Goal: Task Accomplishment & Management: Complete application form

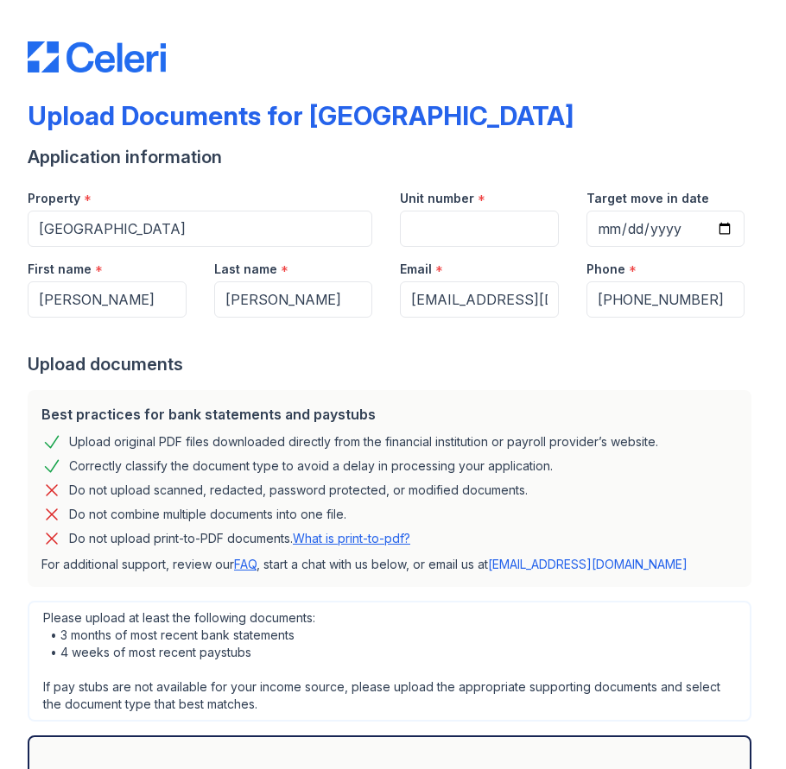
scroll to position [211, 0]
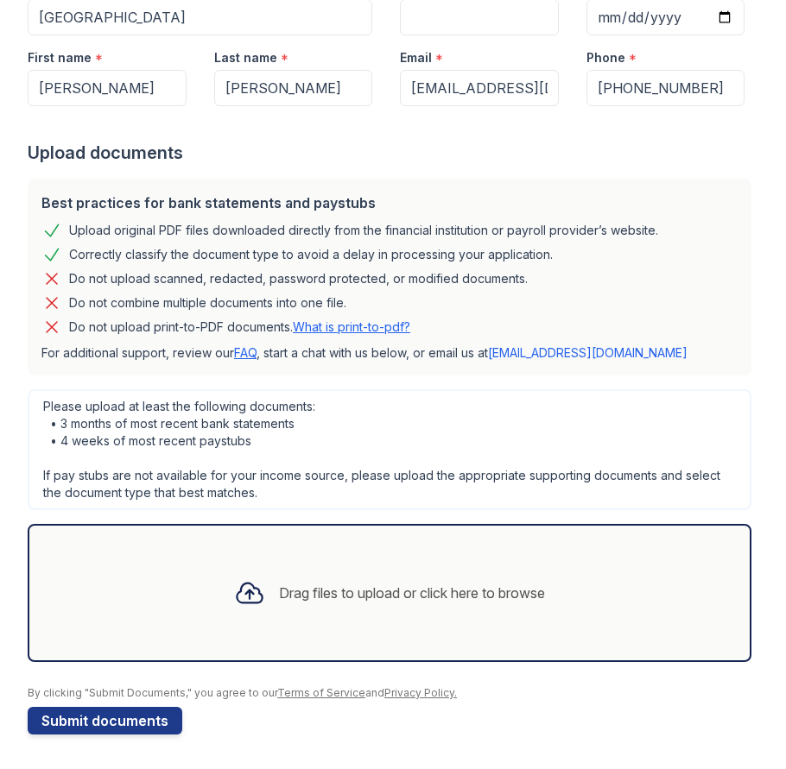
click at [249, 594] on icon at bounding box center [249, 593] width 31 height 31
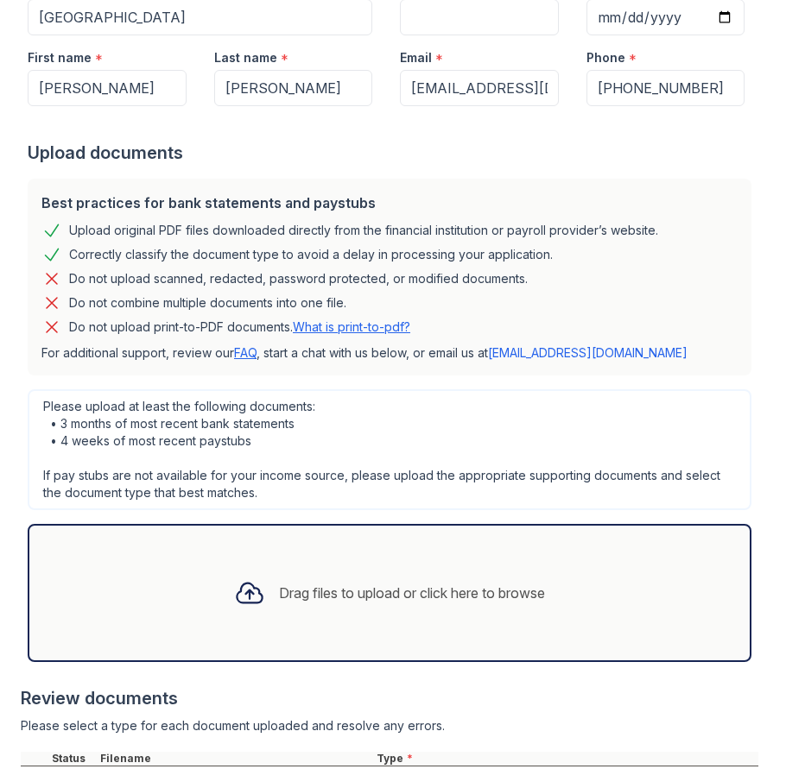
click at [243, 596] on icon at bounding box center [249, 594] width 25 height 20
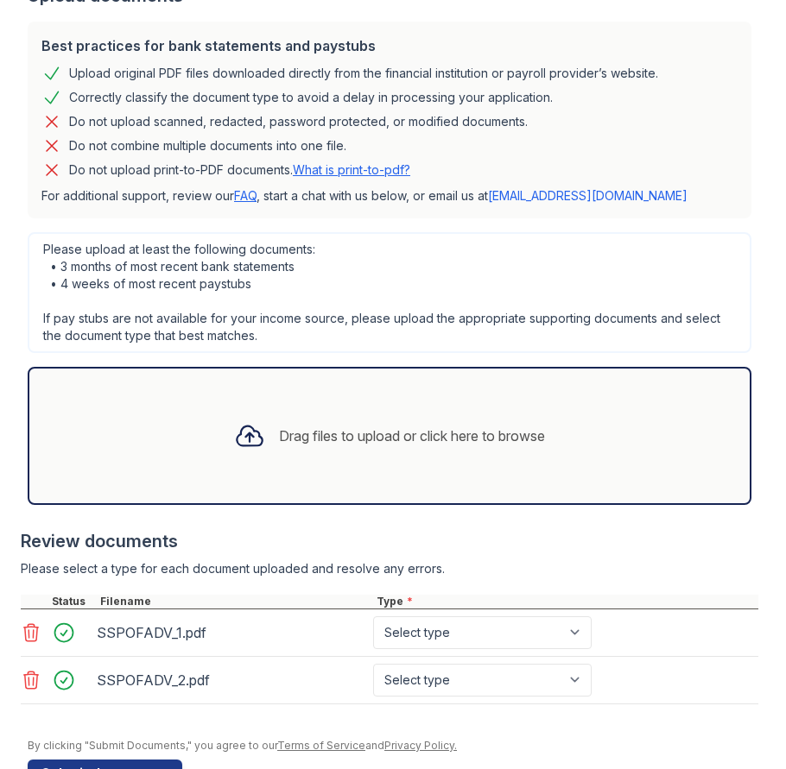
click at [244, 433] on icon at bounding box center [249, 436] width 25 height 20
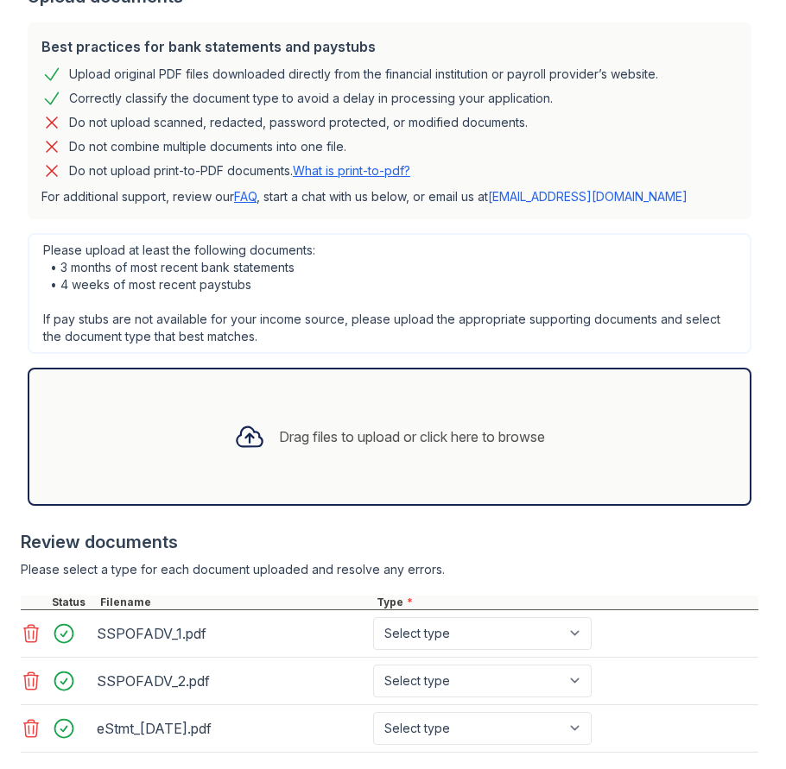
click at [242, 437] on icon at bounding box center [249, 436] width 31 height 31
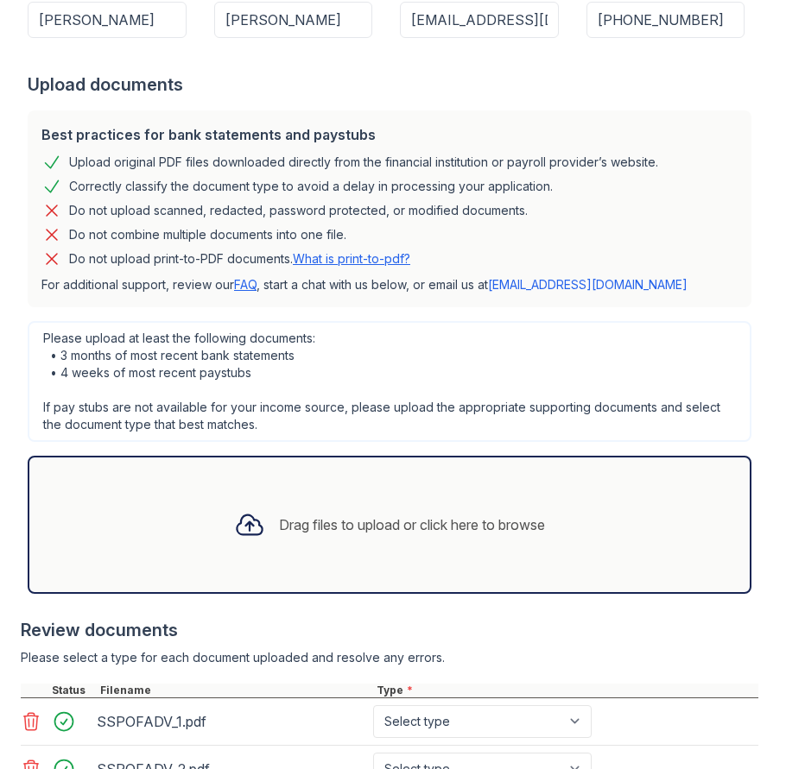
scroll to position [317, 0]
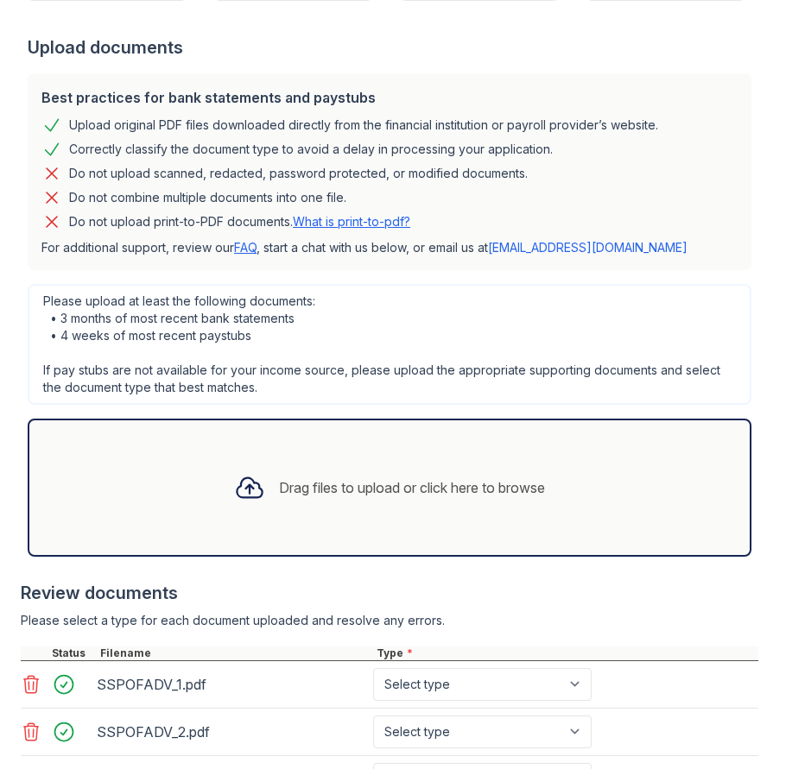
click at [241, 492] on icon at bounding box center [249, 487] width 31 height 31
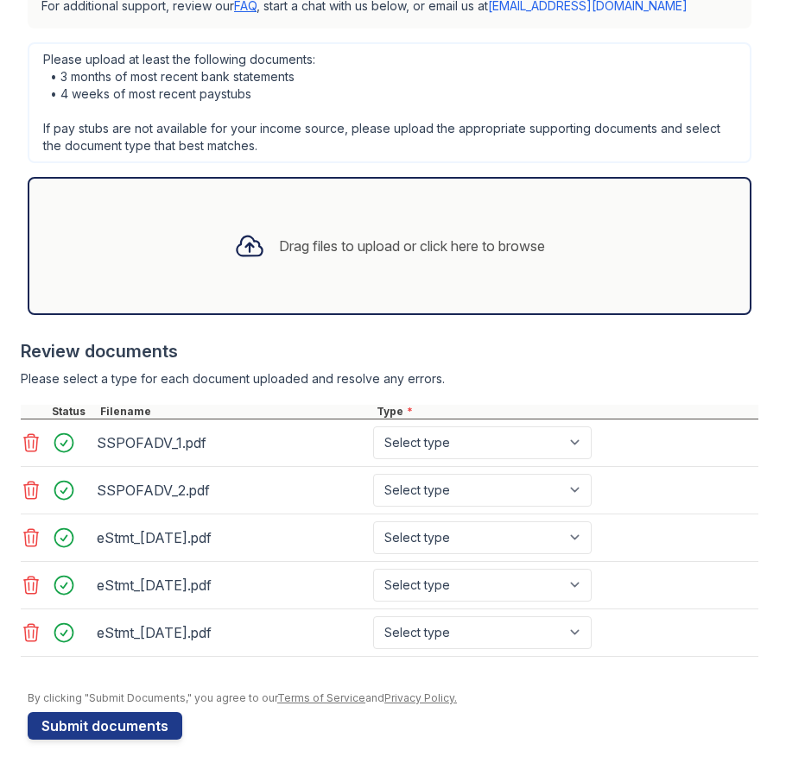
scroll to position [564, 0]
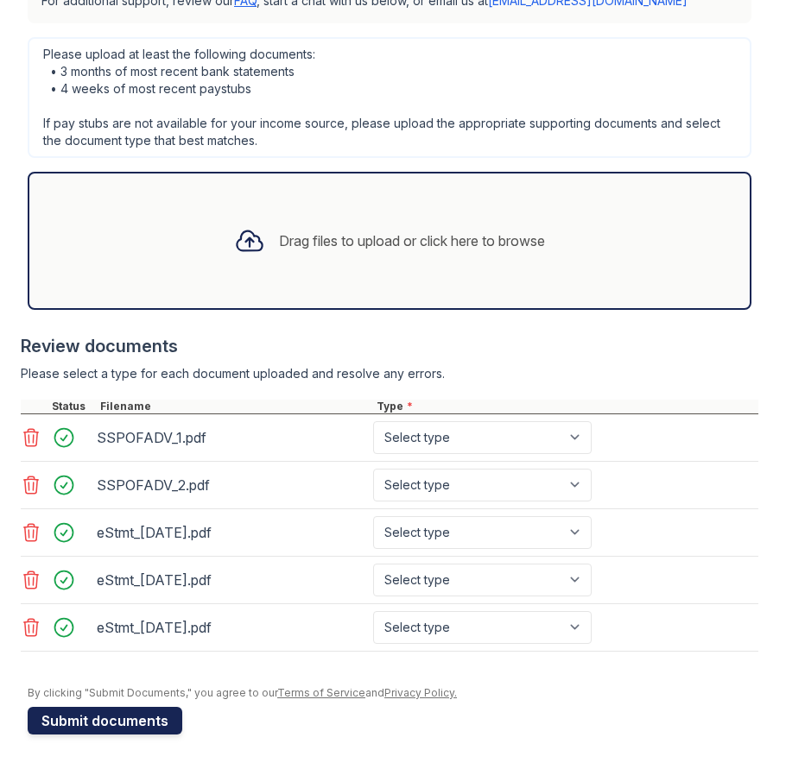
click at [107, 729] on button "Submit documents" at bounding box center [105, 721] width 155 height 28
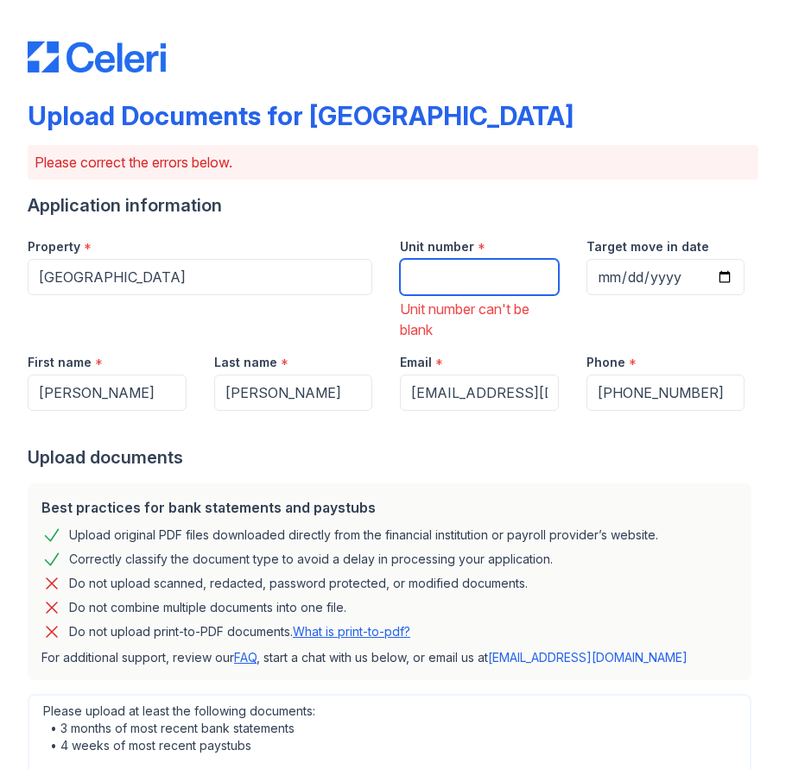
click at [420, 273] on input "Unit number" at bounding box center [479, 277] width 159 height 36
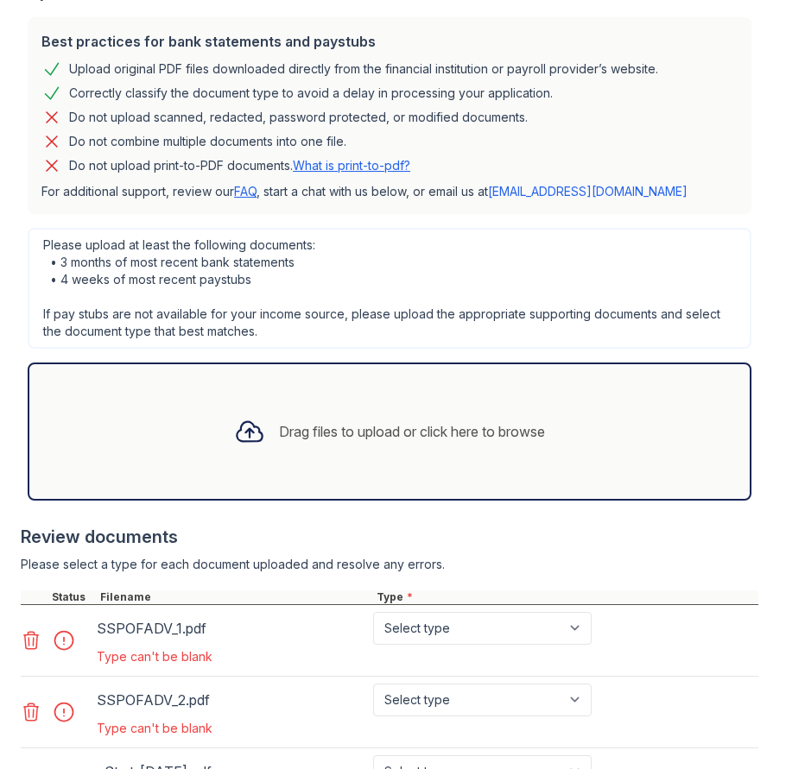
scroll to position [602, 0]
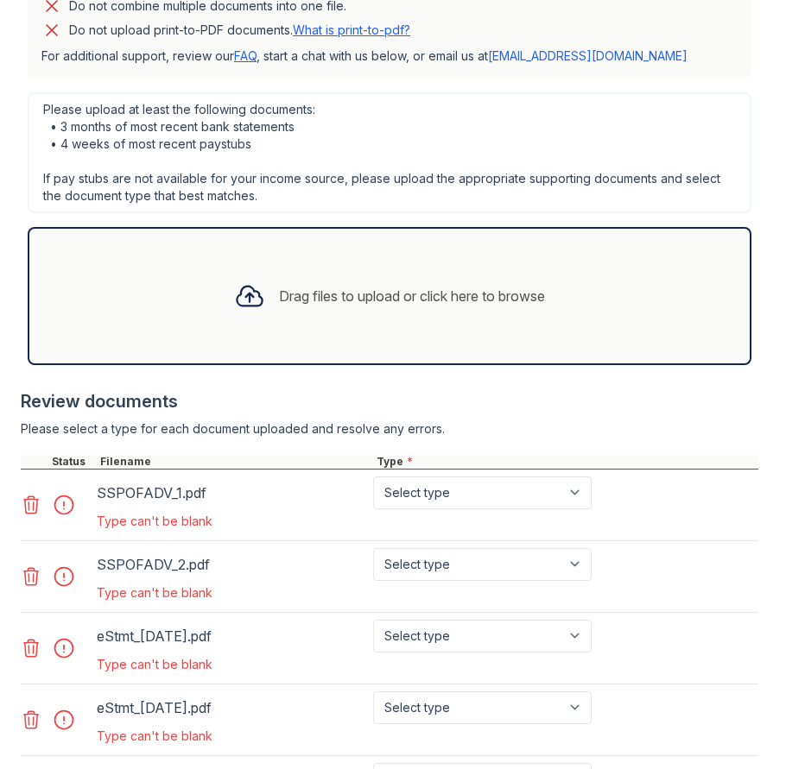
click at [415, 656] on div "Type can't be blank" at bounding box center [346, 664] width 498 height 17
click at [443, 267] on div "Drag files to upload or click here to browse" at bounding box center [389, 296] width 338 height 59
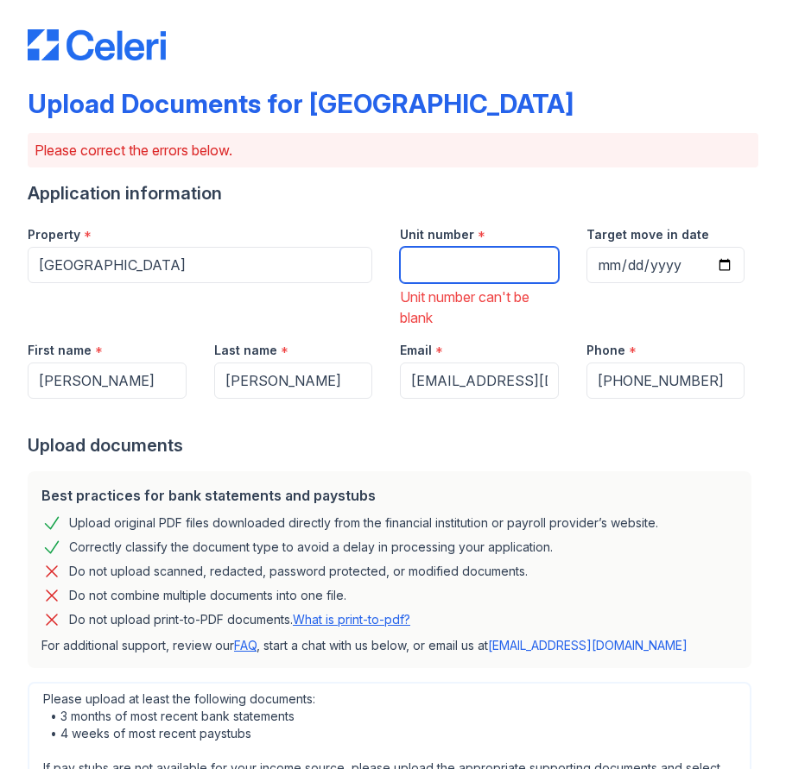
click at [448, 263] on input "Unit number" at bounding box center [479, 265] width 159 height 36
click at [443, 275] on input "190" at bounding box center [479, 265] width 159 height 36
type input "1"
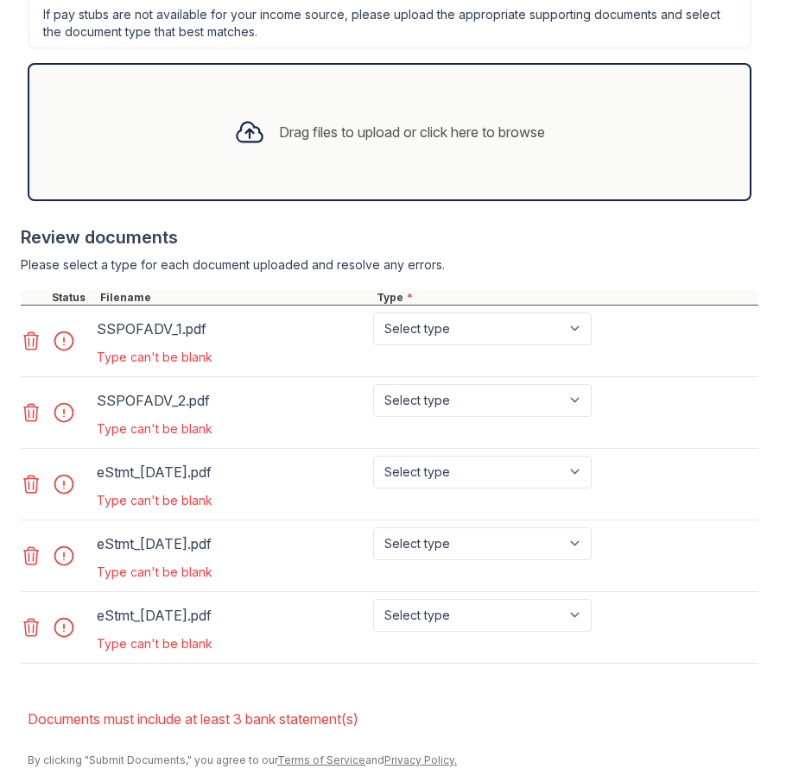
scroll to position [833, 0]
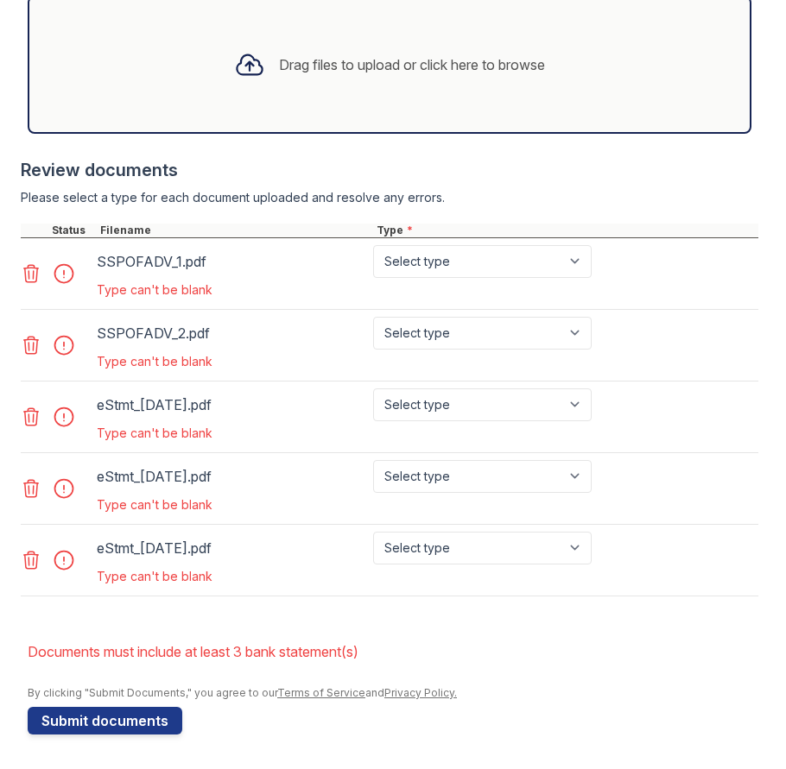
type input "1302"
click at [507, 260] on select "Select type Paystub Bank Statement Offer Letter Tax Documents Benefit Award Let…" at bounding box center [482, 261] width 218 height 33
select select "paystub"
click at [494, 329] on select "Select type Paystub Bank Statement Offer Letter Tax Documents Benefit Award Let…" at bounding box center [482, 333] width 218 height 33
select select "paystub"
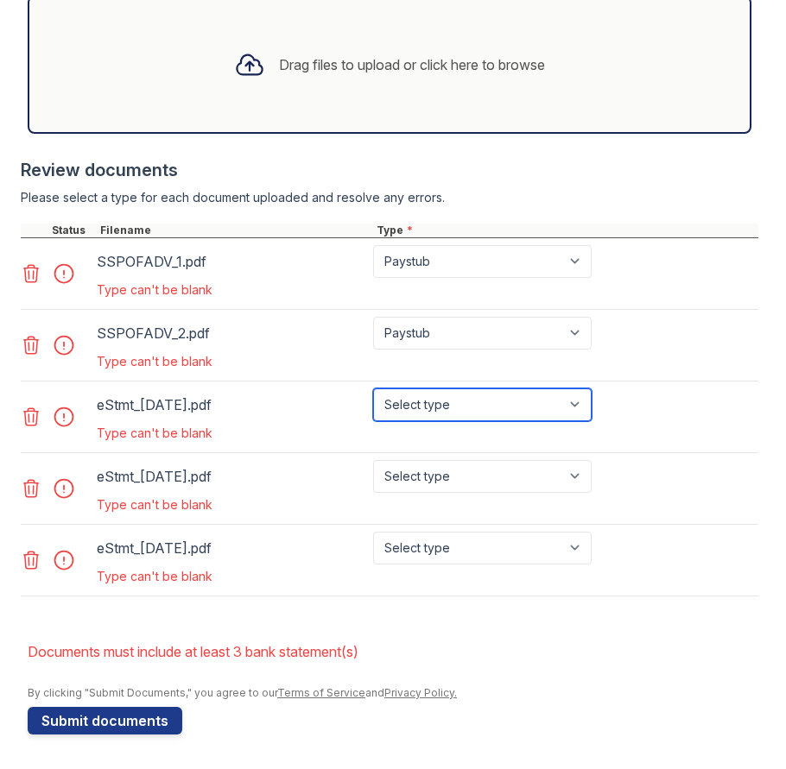
click at [488, 407] on select "Select type Paystub Bank Statement Offer Letter Tax Documents Benefit Award Let…" at bounding box center [482, 404] width 218 height 33
select select "bank_statement"
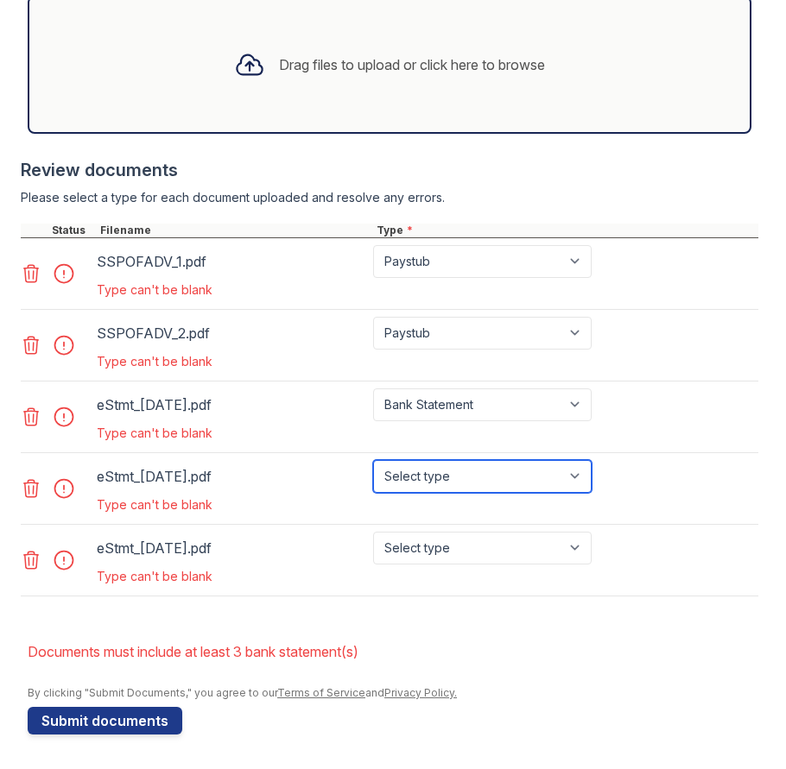
click at [490, 473] on select "Select type Paystub Bank Statement Offer Letter Tax Documents Benefit Award Let…" at bounding box center [482, 476] width 218 height 33
select select "bank_statement"
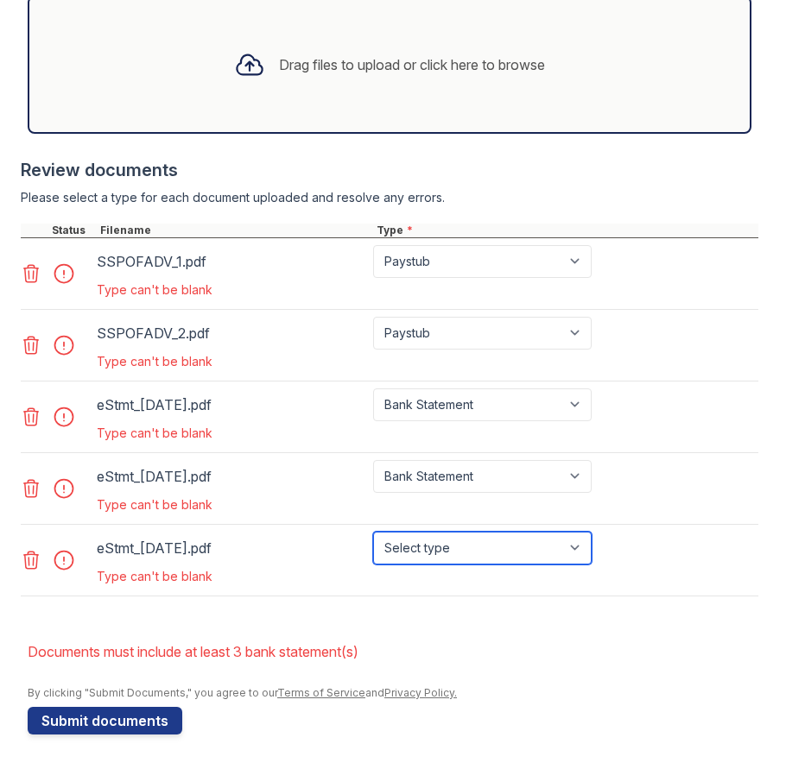
click at [494, 550] on select "Select type Paystub Bank Statement Offer Letter Tax Documents Benefit Award Let…" at bounding box center [482, 548] width 218 height 33
select select "bank_statement"
click at [72, 717] on button "Submit documents" at bounding box center [105, 721] width 155 height 28
